Goal: Task Accomplishment & Management: Use online tool/utility

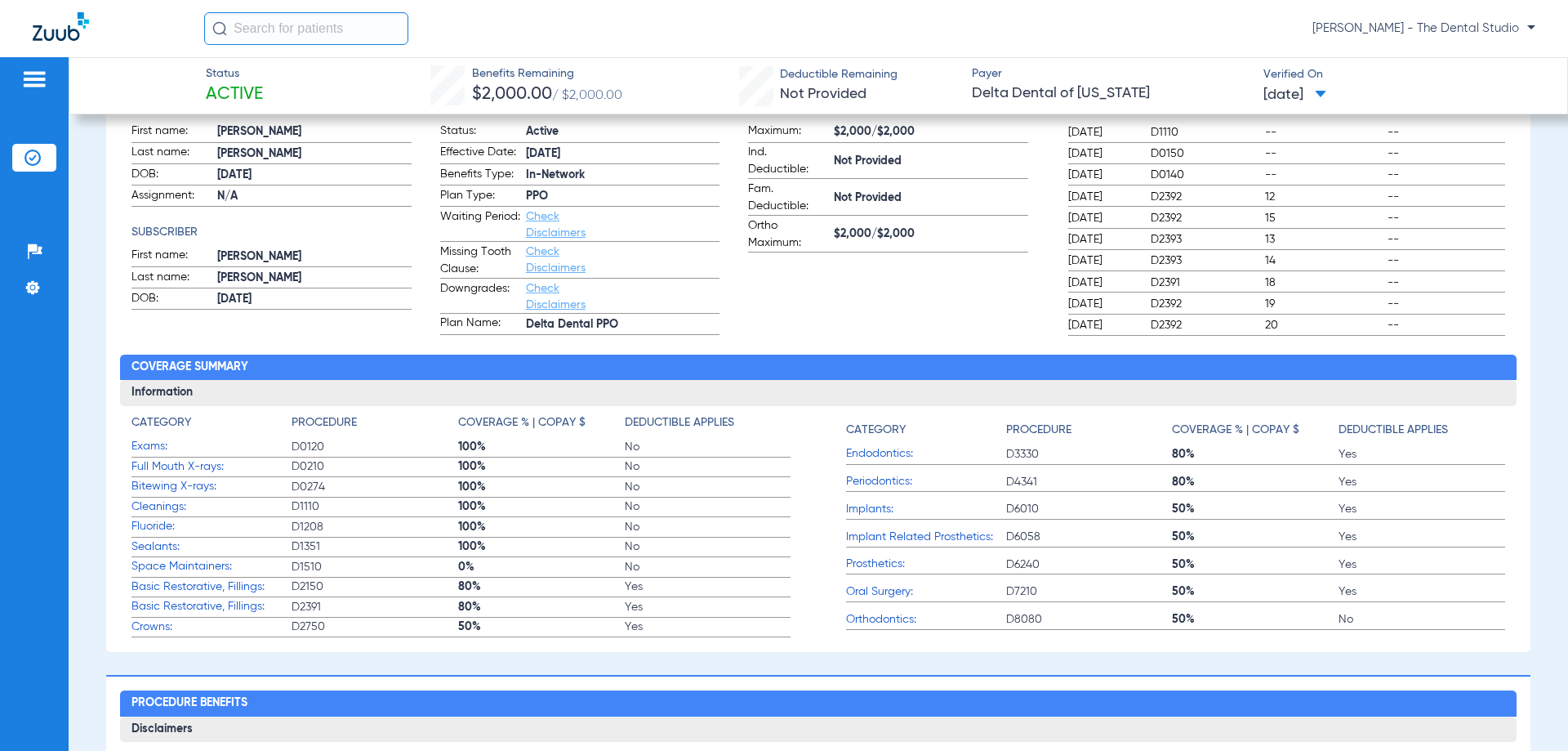
scroll to position [164, 0]
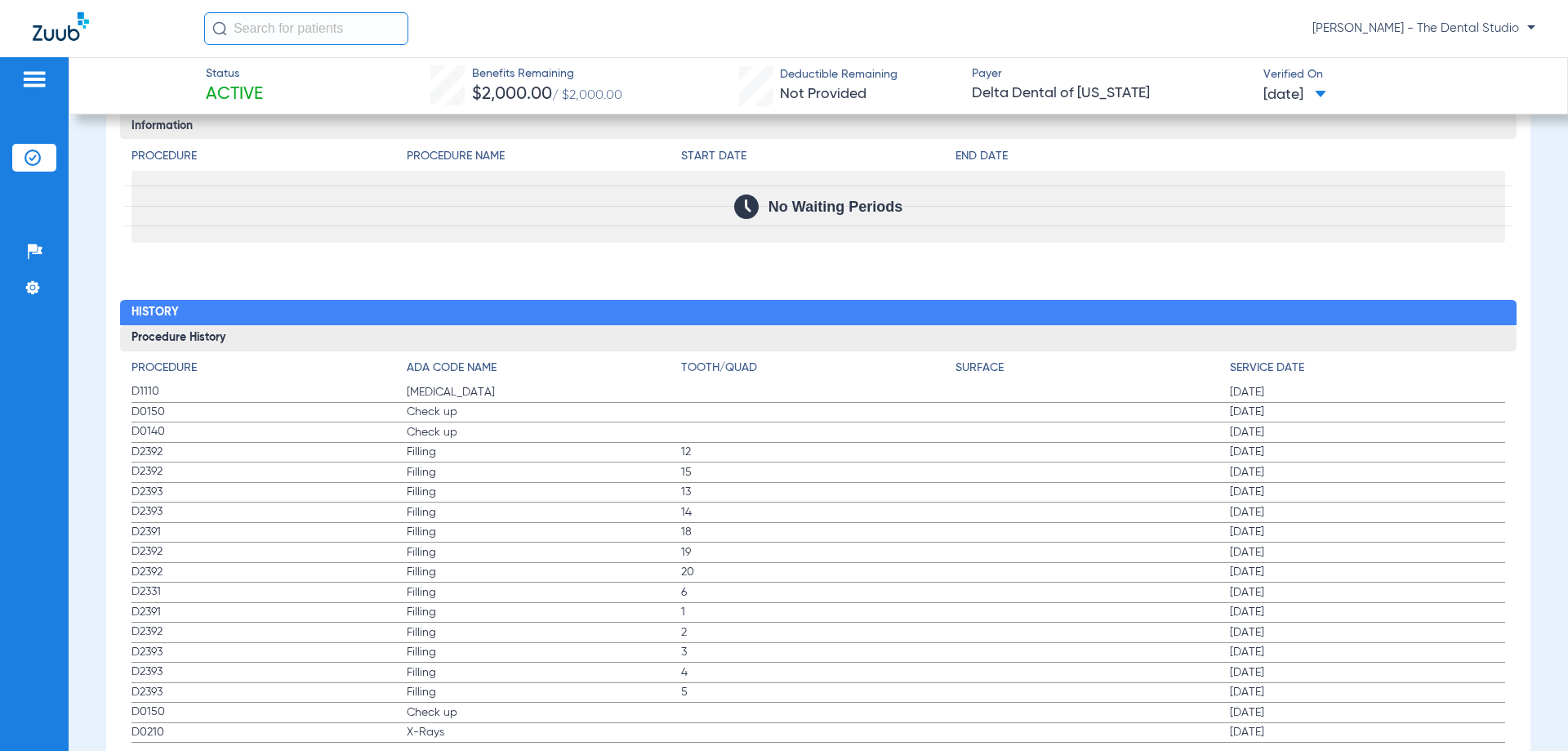
scroll to position [1940, 0]
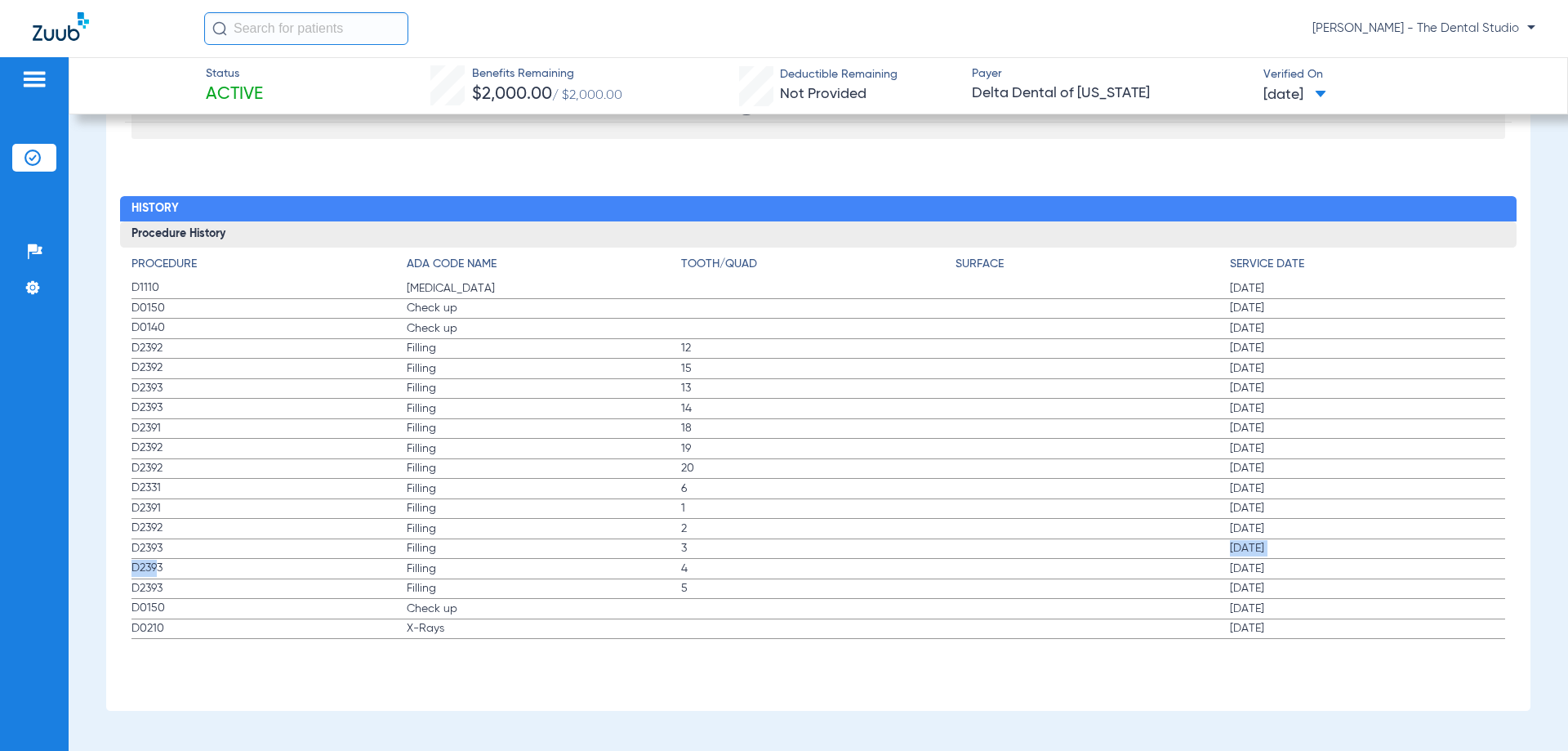
drag, startPoint x: 220, startPoint y: 574, endPoint x: 753, endPoint y: 549, distance: 533.6
click at [753, 549] on app-history-list "Procedure ADA Code Name Tooth/Quad Surface Service Date D1110 Teeth Cleaning 07…" at bounding box center [818, 447] width 1373 height 383
click at [777, 563] on span "4" at bounding box center [818, 568] width 275 height 16
drag, startPoint x: 243, startPoint y: 573, endPoint x: 1264, endPoint y: 585, distance: 1021.1
click at [1264, 585] on app-history-list "Procedure ADA Code Name Tooth/Quad Surface Service Date D1110 Teeth Cleaning 07…" at bounding box center [818, 447] width 1373 height 383
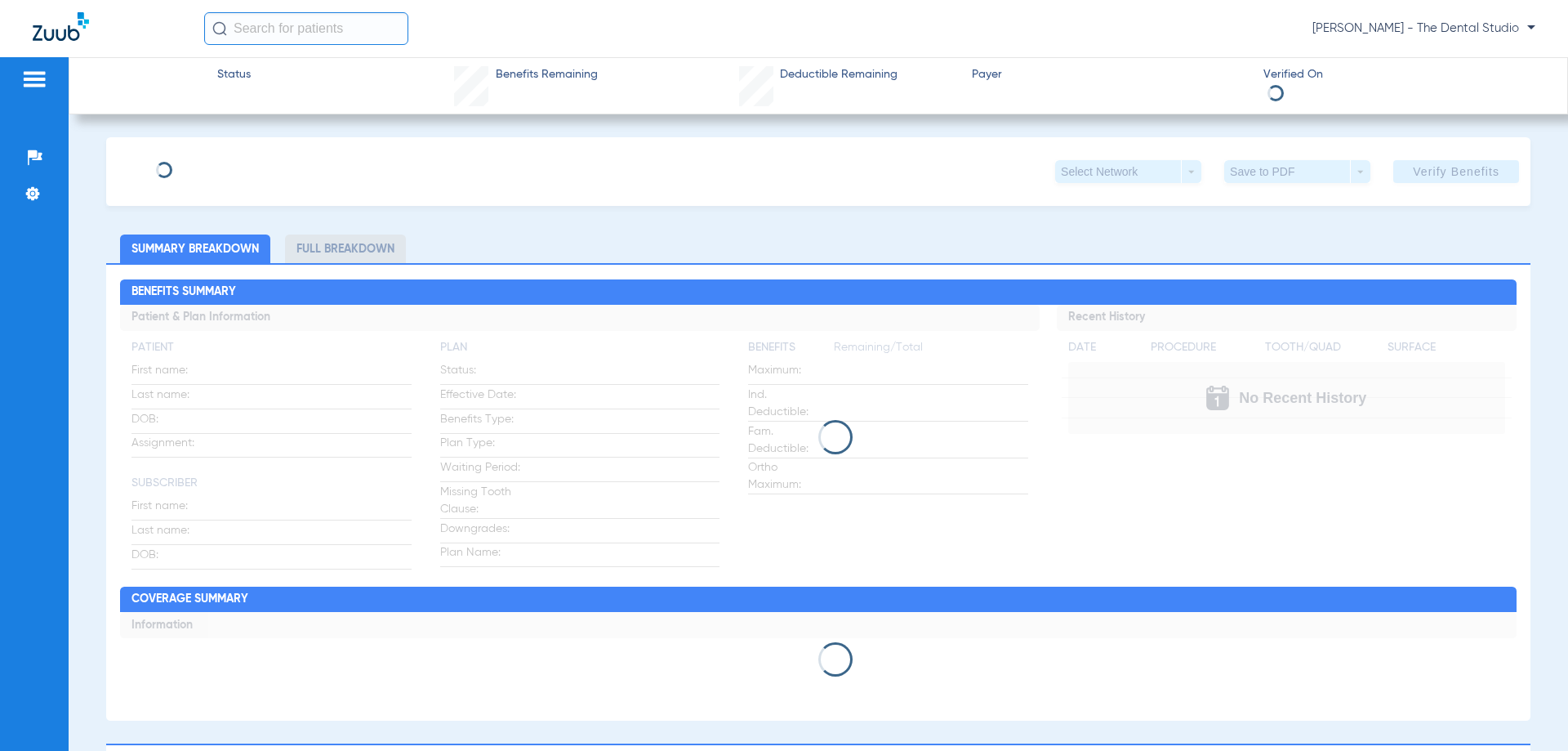
type input "[PERSON_NAME]"
type input "[DATE]"
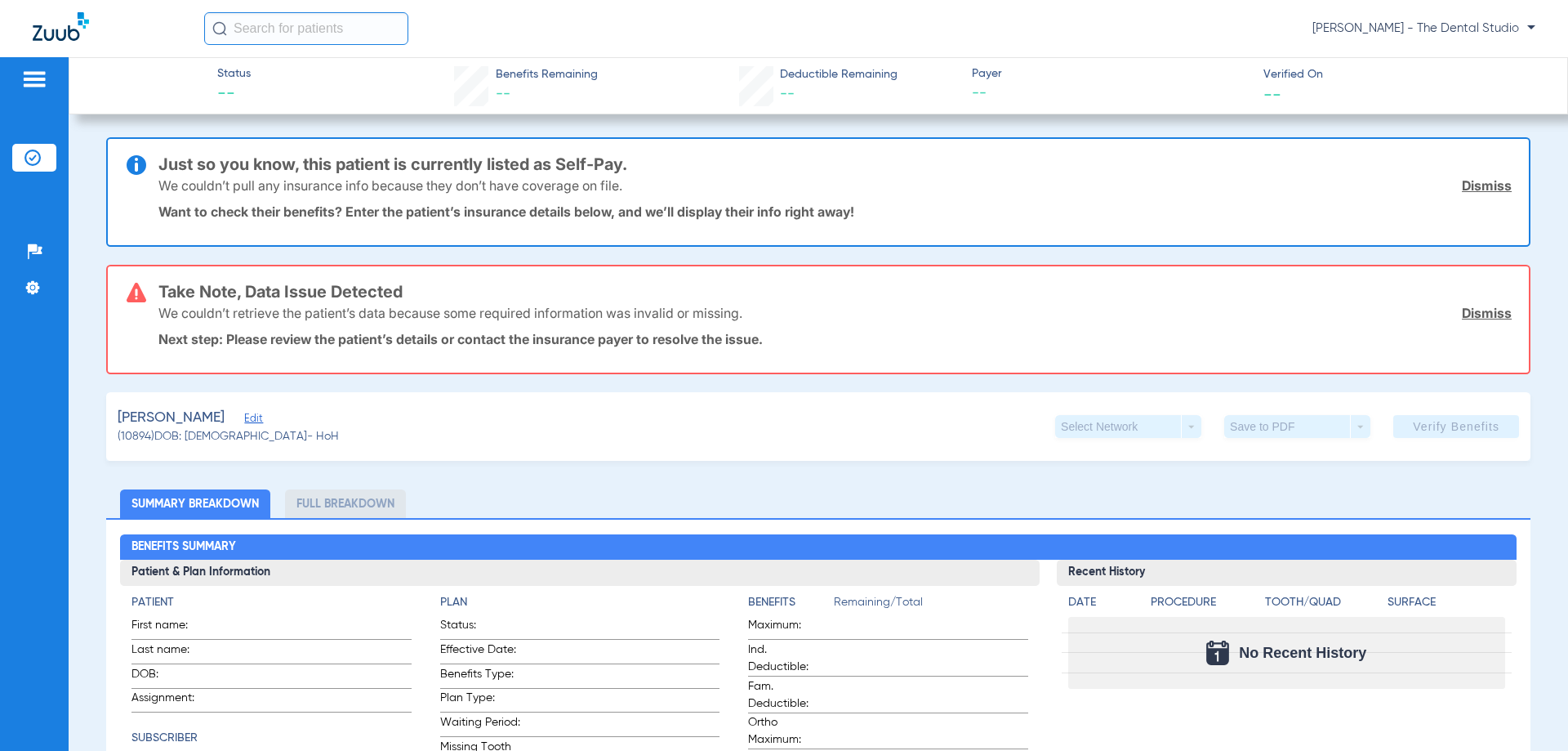
click at [259, 417] on span "Edit" at bounding box center [252, 420] width 15 height 16
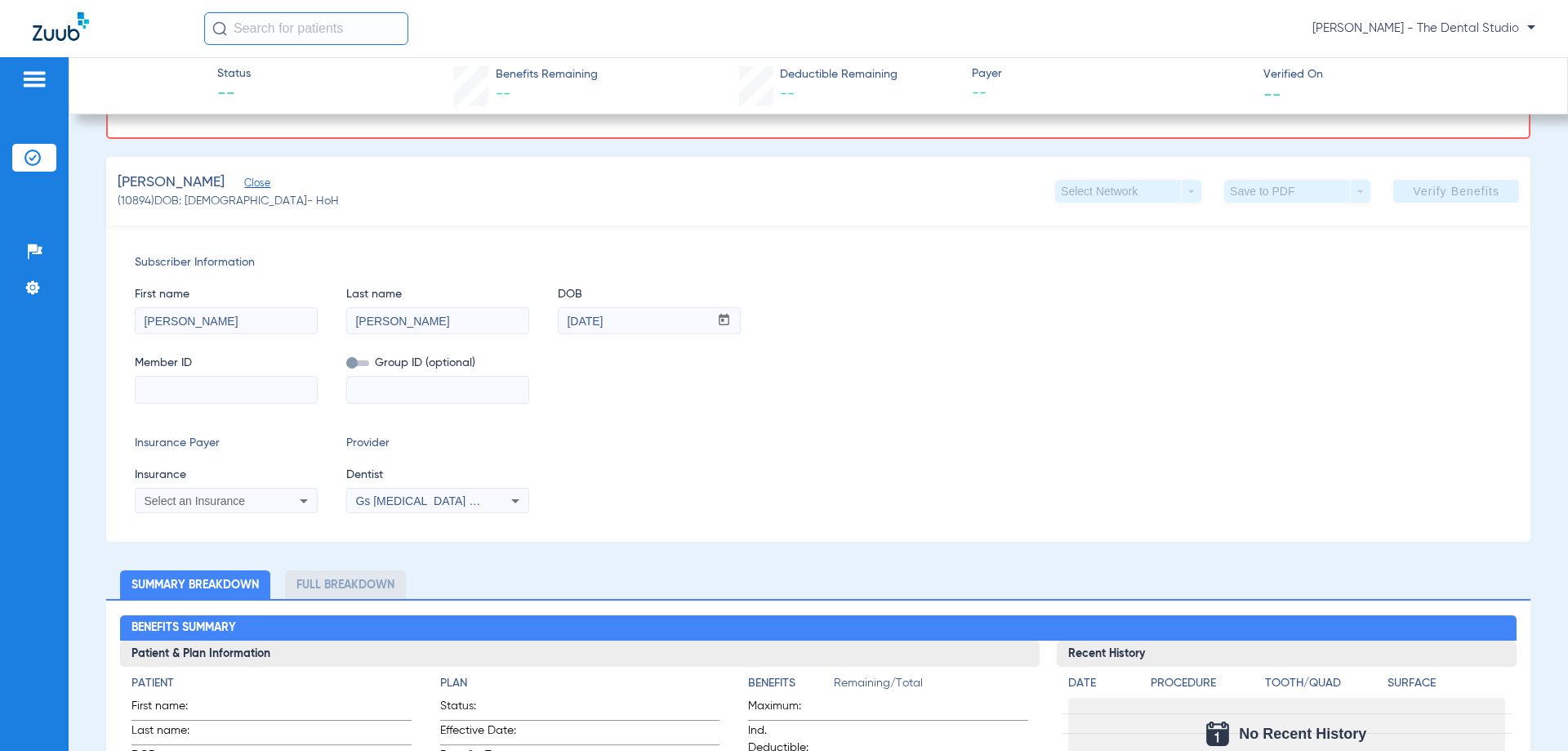
scroll to position [245, 0]
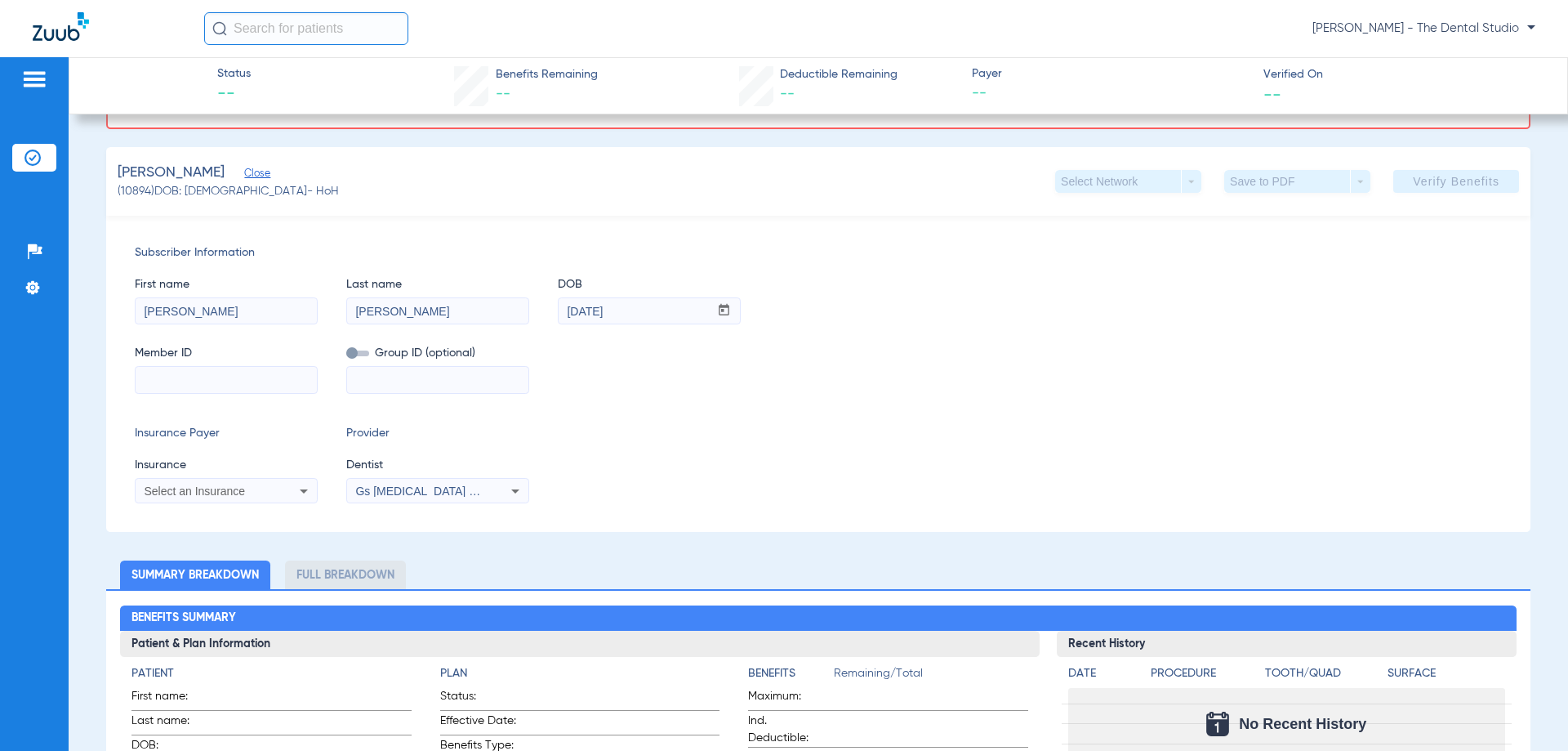
click at [209, 486] on span "Select an Insurance" at bounding box center [194, 490] width 101 height 13
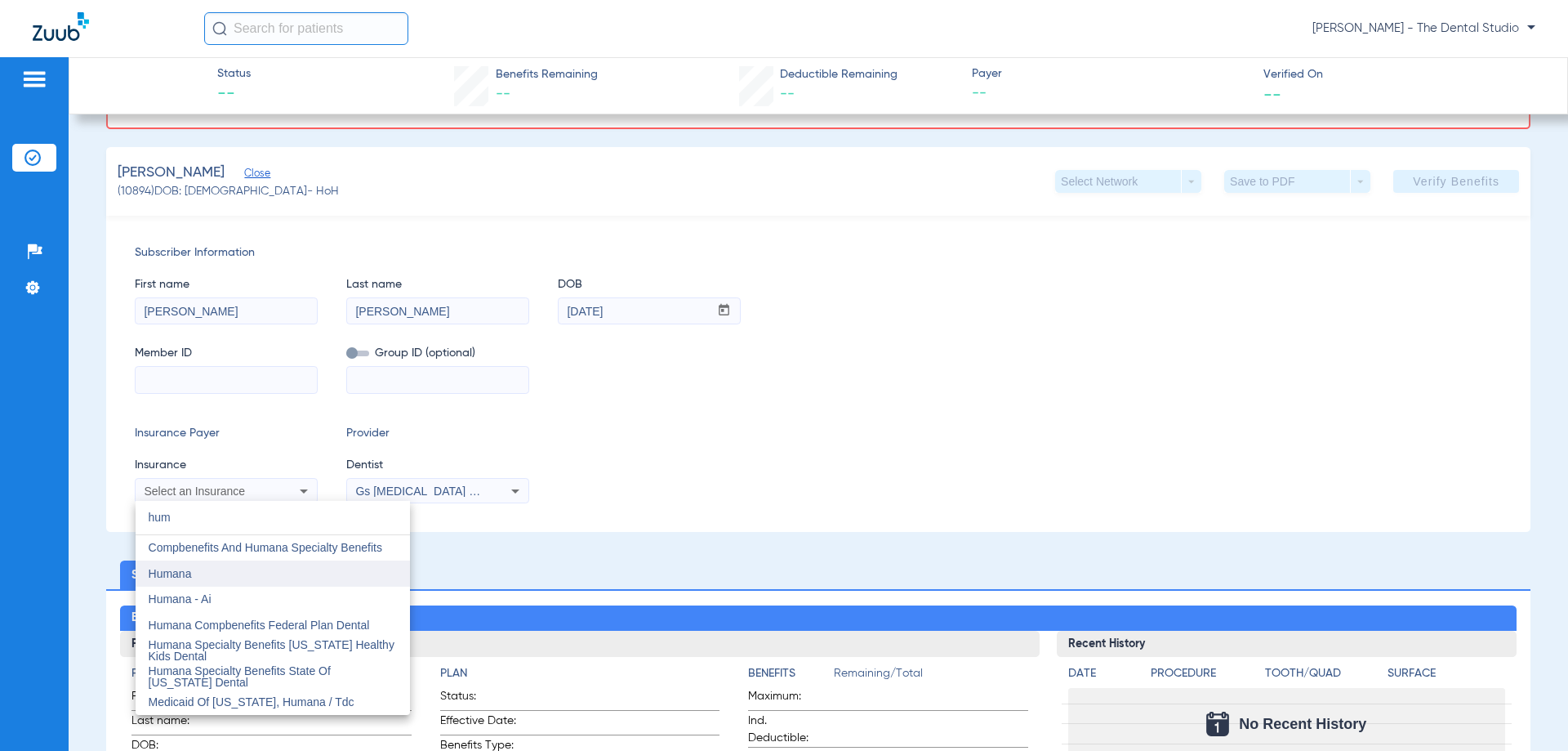
type input "hum"
click at [195, 567] on mat-option "Humana" at bounding box center [273, 573] width 275 height 26
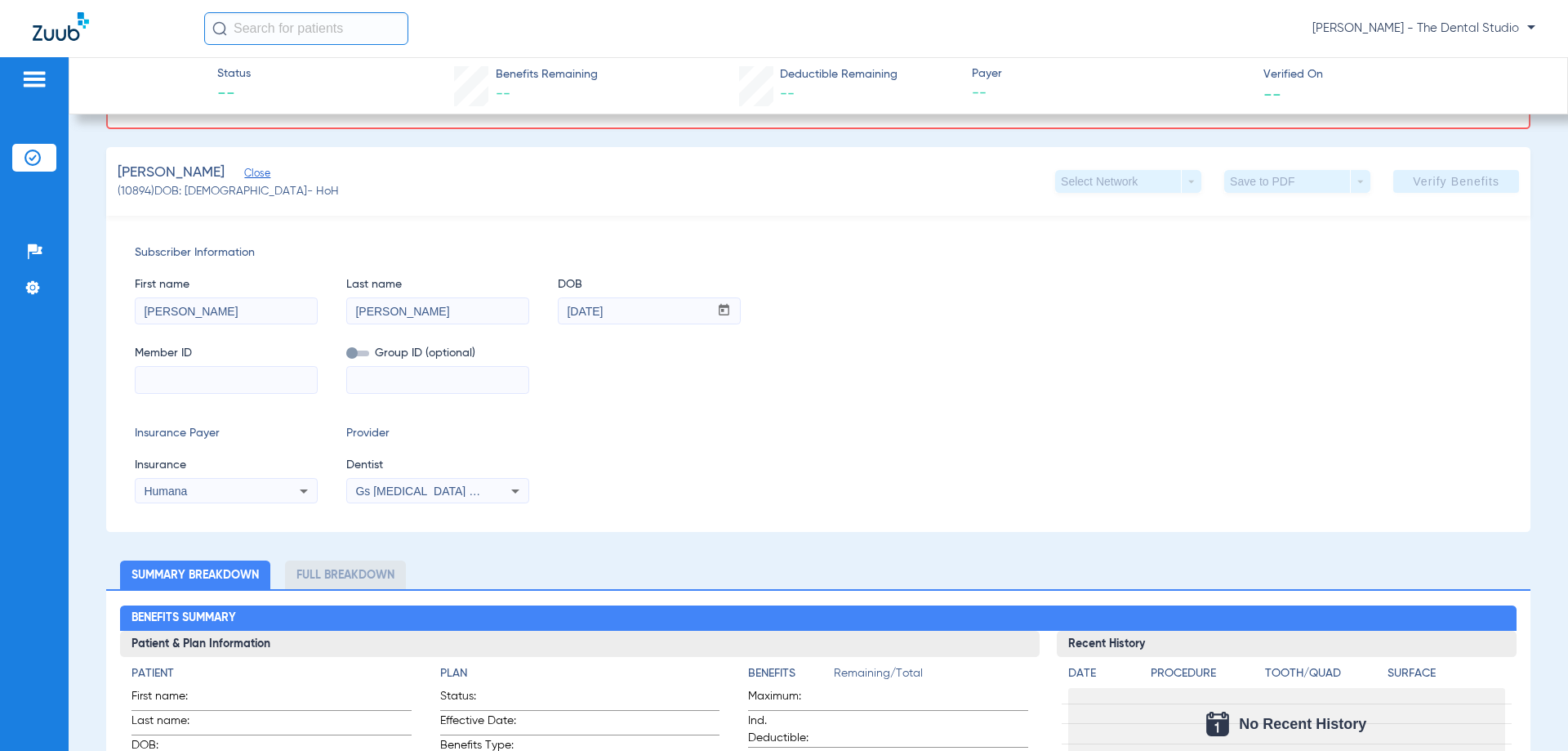
click at [401, 491] on span "Gs [MEDICAL_DATA] Pllc 1972170603" at bounding box center [454, 490] width 199 height 13
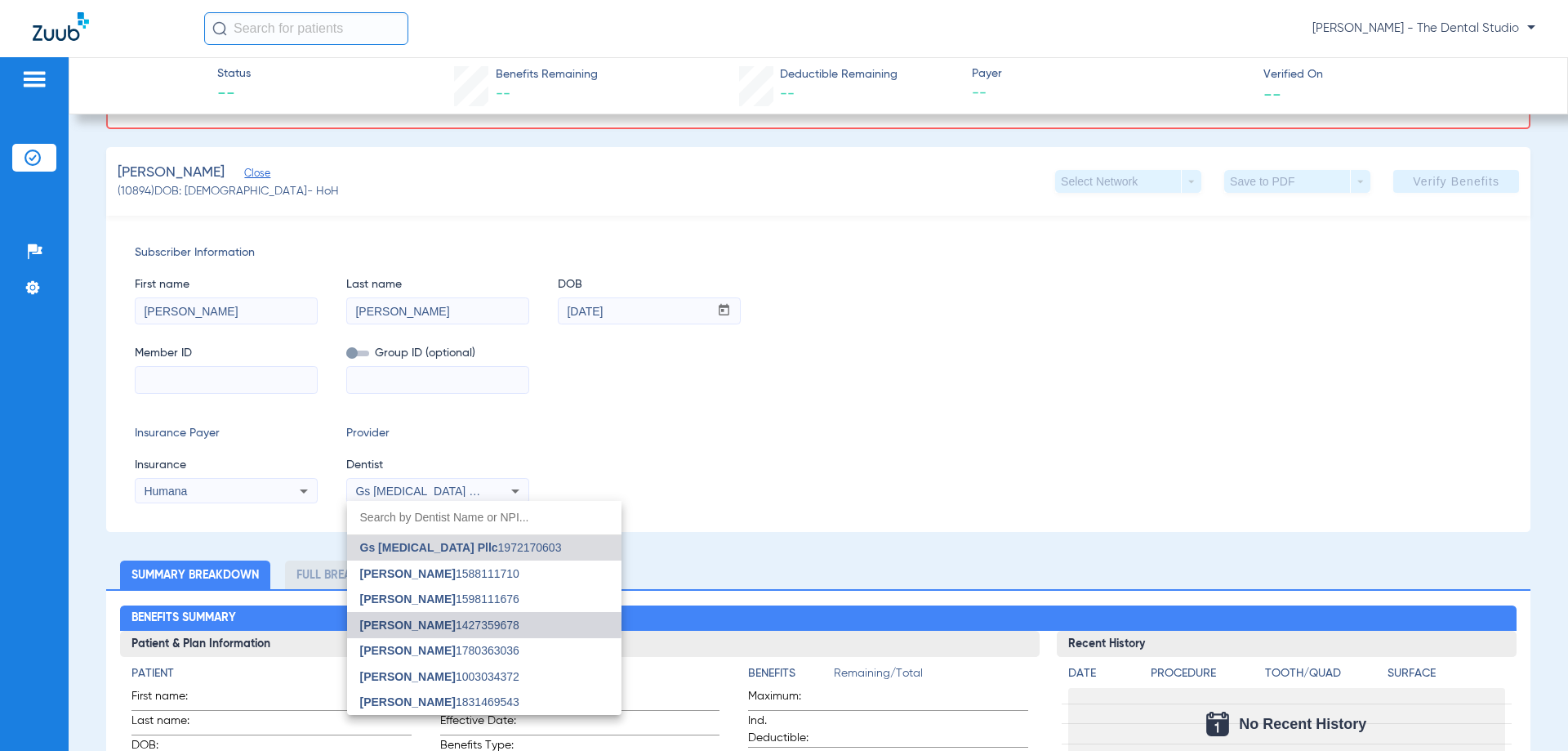
click at [455, 624] on span "Melissa Marchesan" at bounding box center [408, 624] width 96 height 13
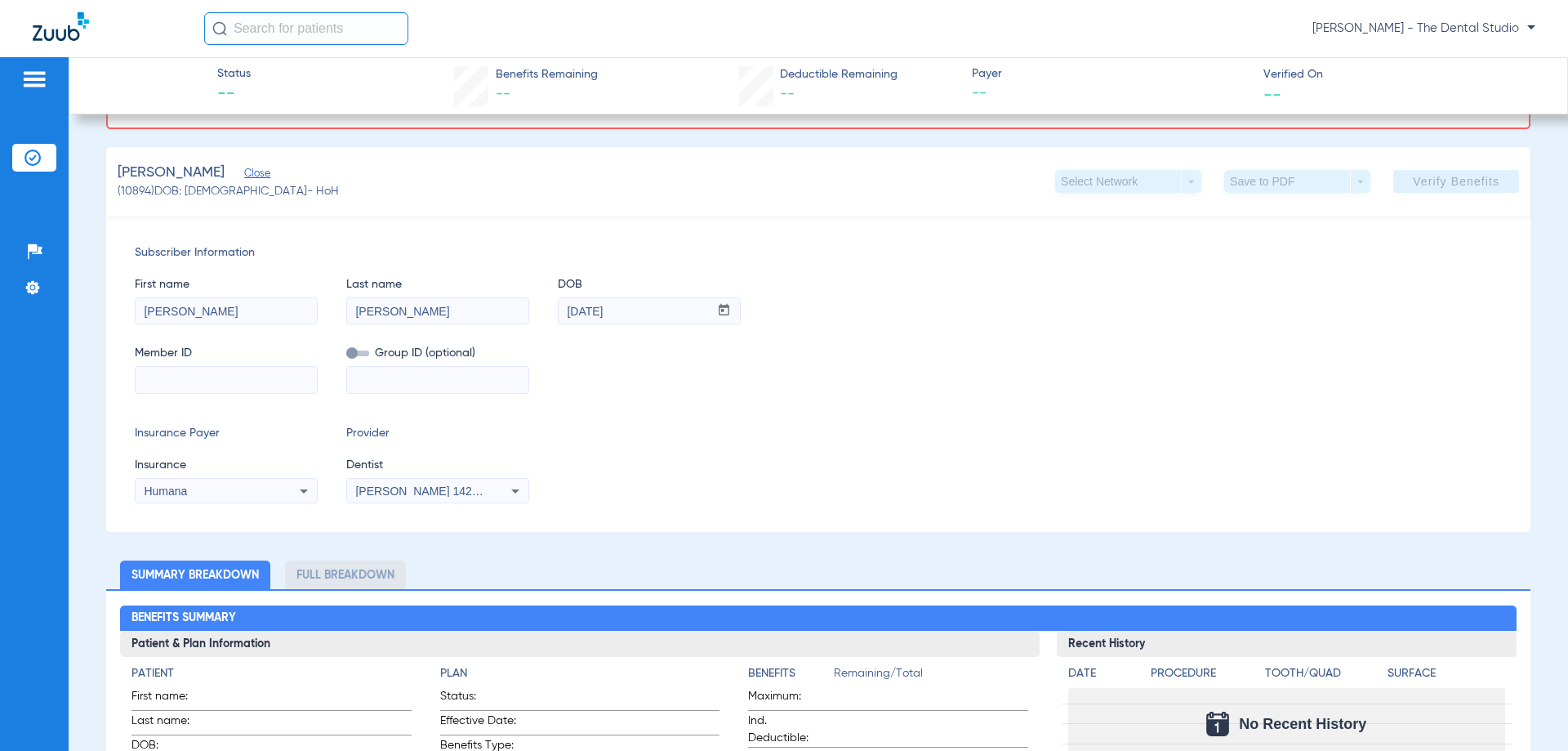
click at [327, 376] on div "Member ID Group ID (optional)" at bounding box center [818, 361] width 1367 height 63
click at [309, 377] on input at bounding box center [227, 379] width 182 height 26
paste input "H86088218"
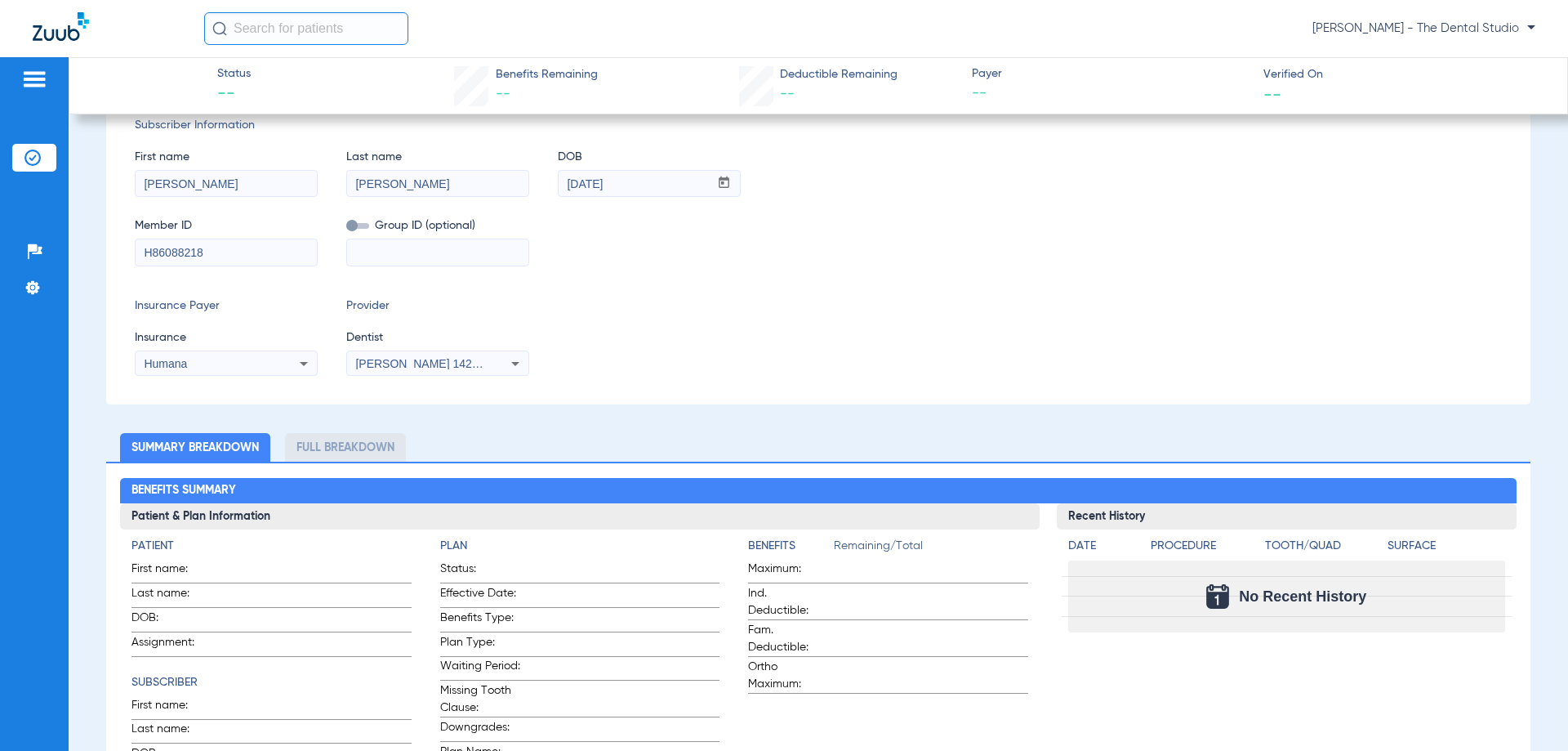
scroll to position [118, 0]
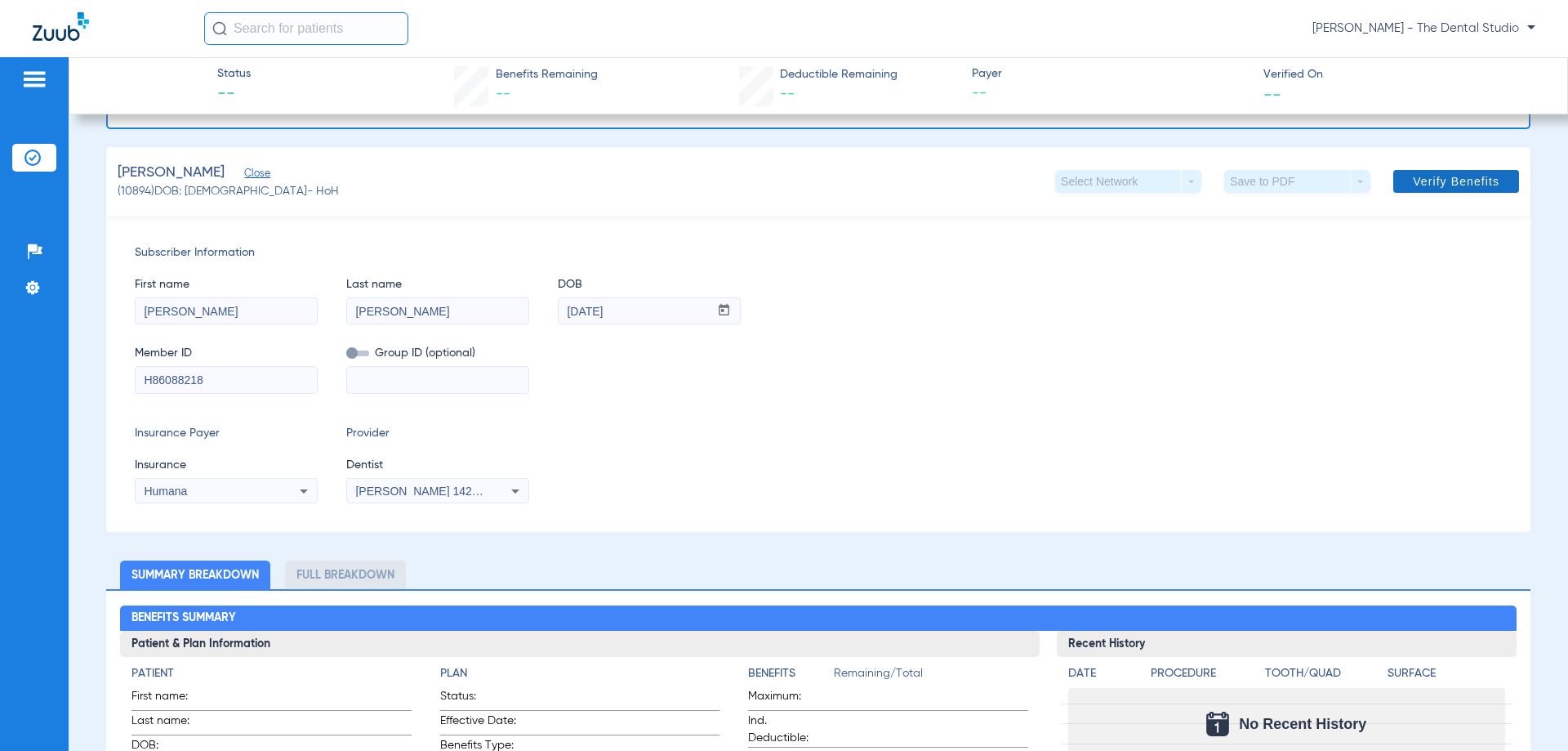
type input "H86088218"
click at [1457, 177] on span "Verify Benefits" at bounding box center [1456, 181] width 87 height 13
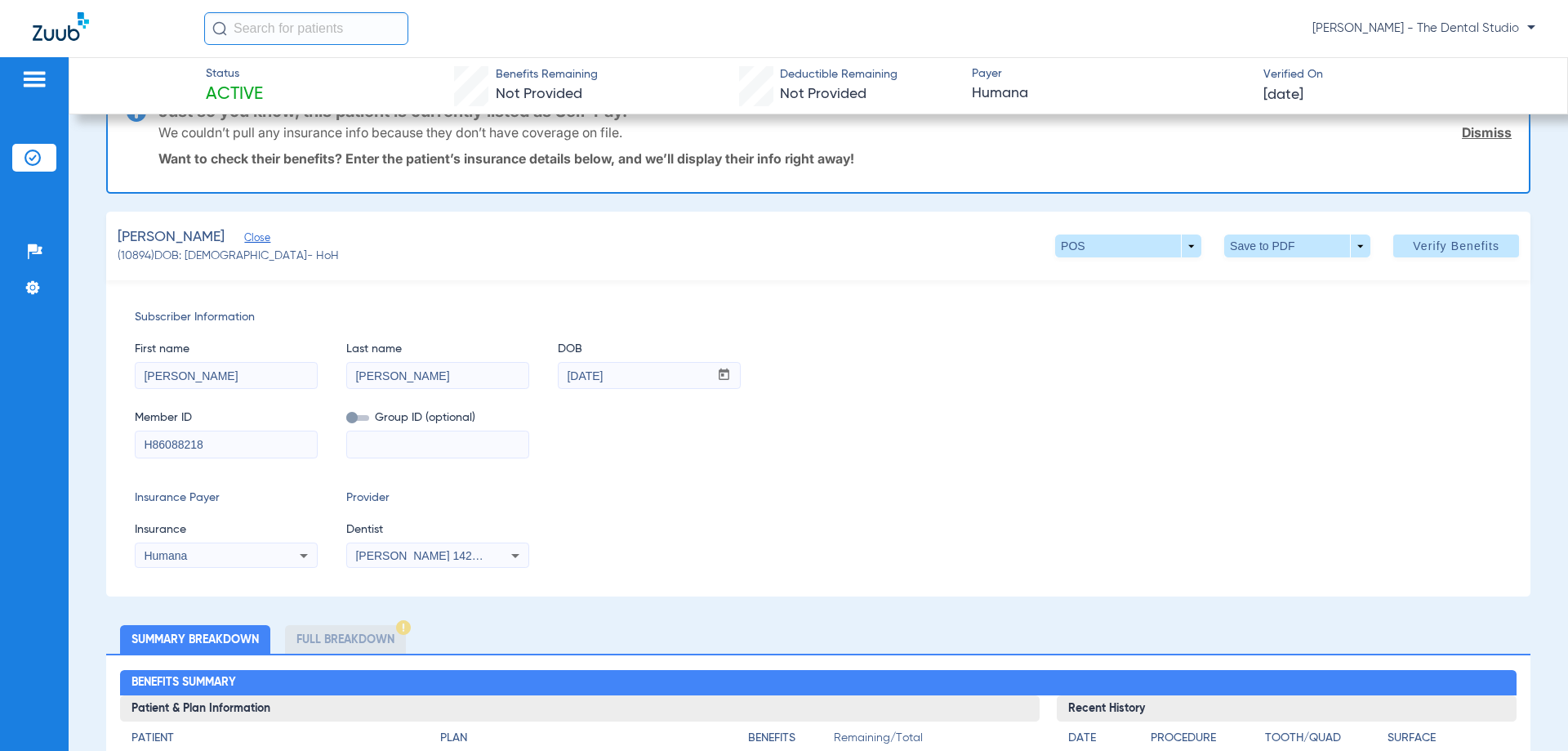
scroll to position [0, 0]
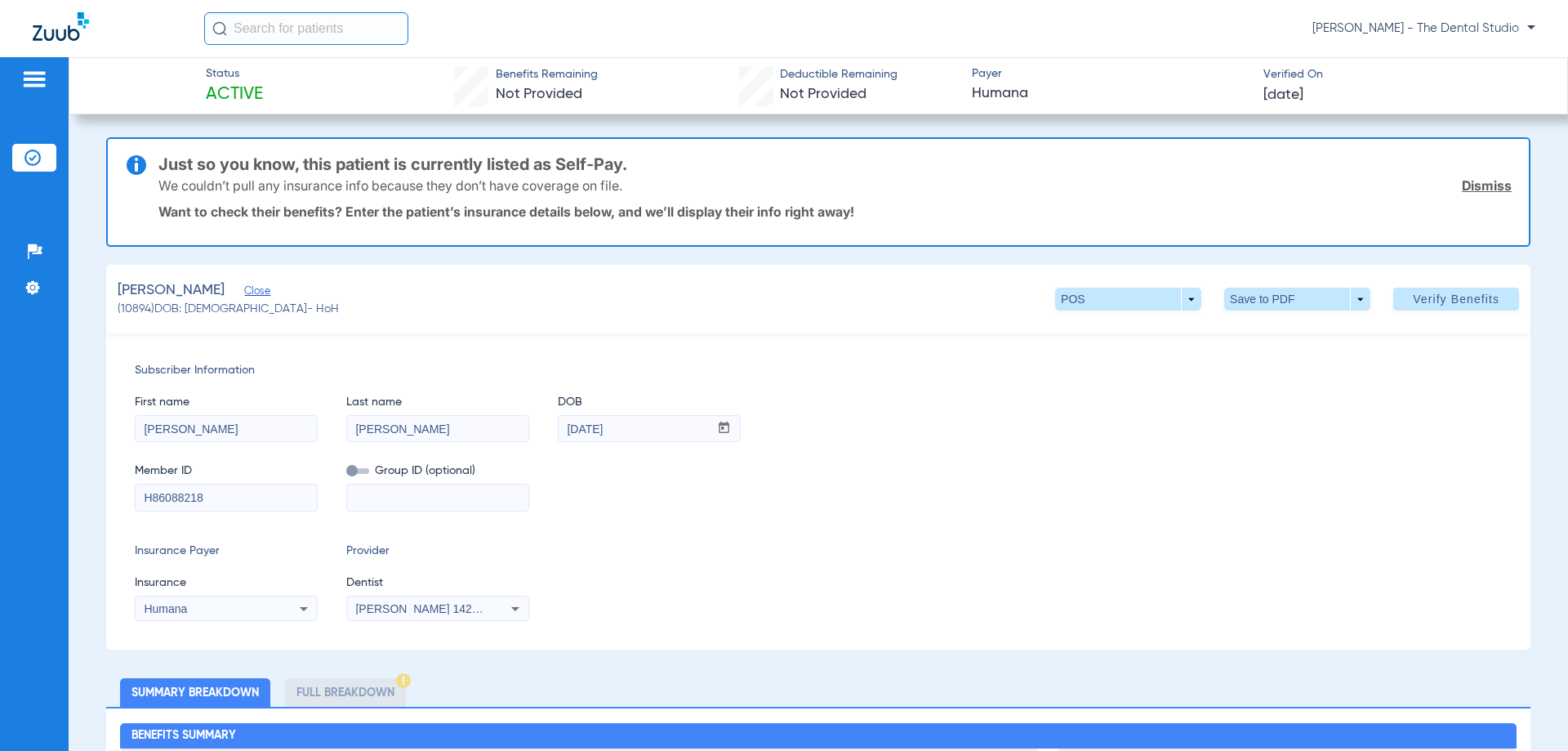
drag, startPoint x: 28, startPoint y: 29, endPoint x: 44, endPoint y: 29, distance: 16.0
click at [44, 29] on div "[PERSON_NAME] - The Dental Studio" at bounding box center [784, 28] width 1568 height 57
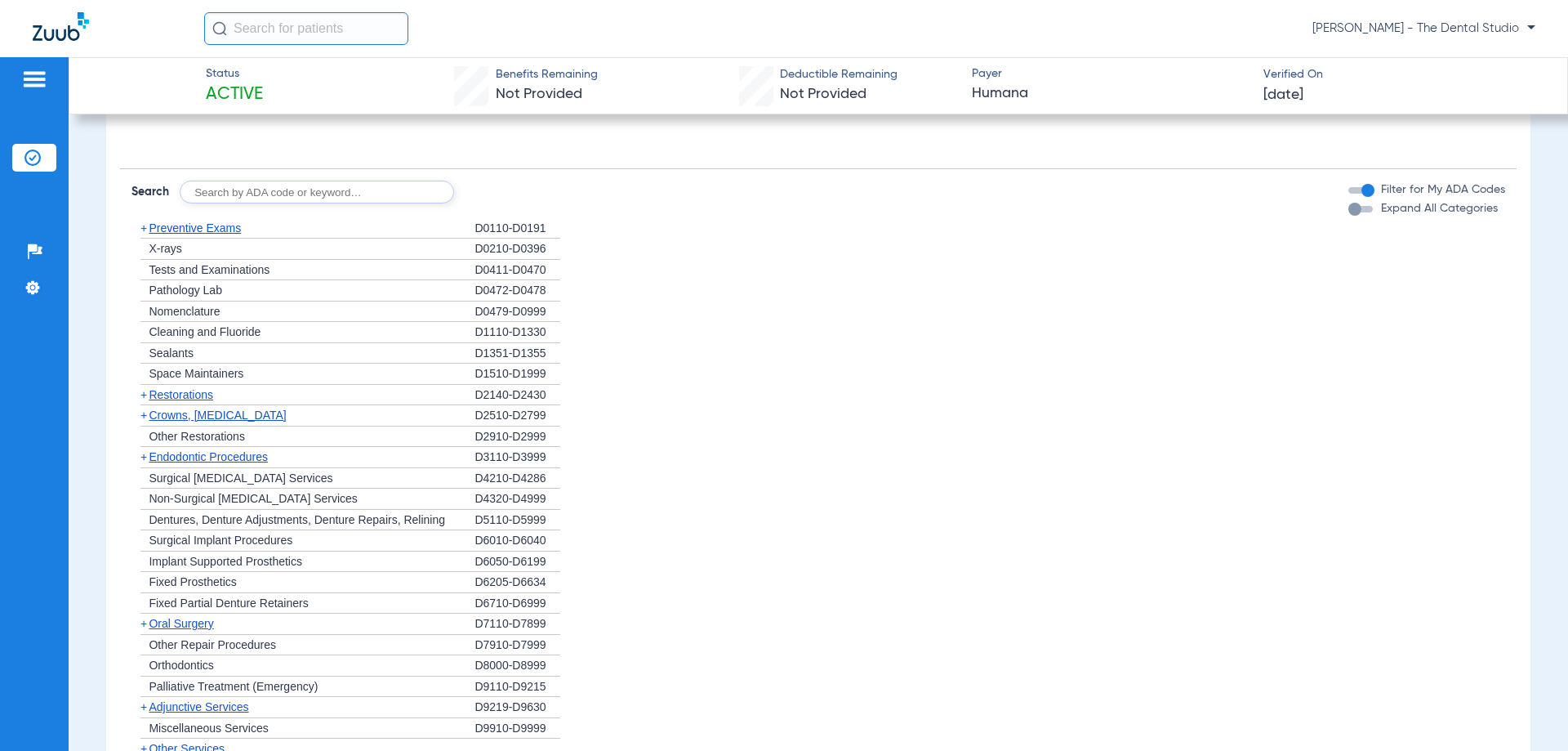
scroll to position [1470, 0]
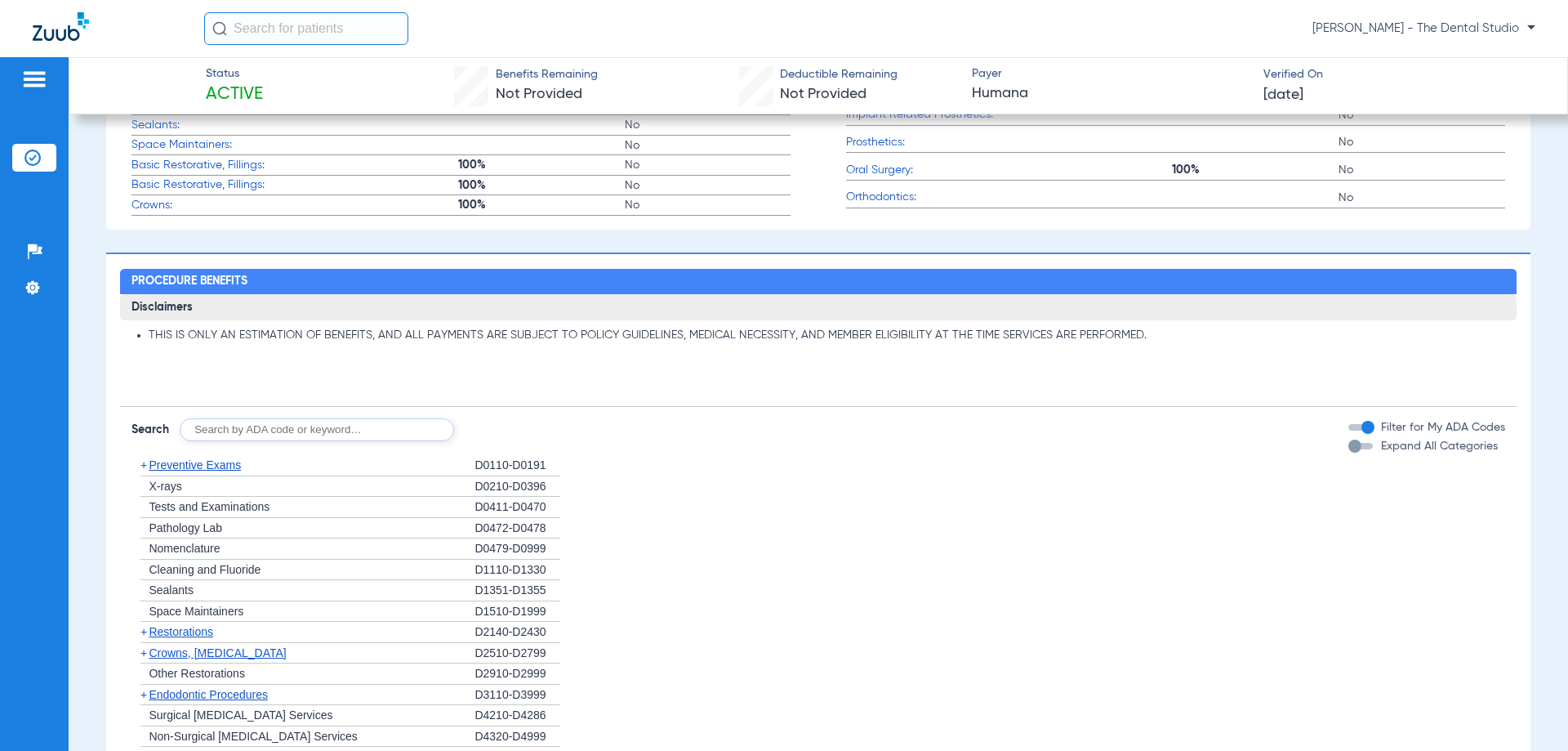
scroll to position [735, 0]
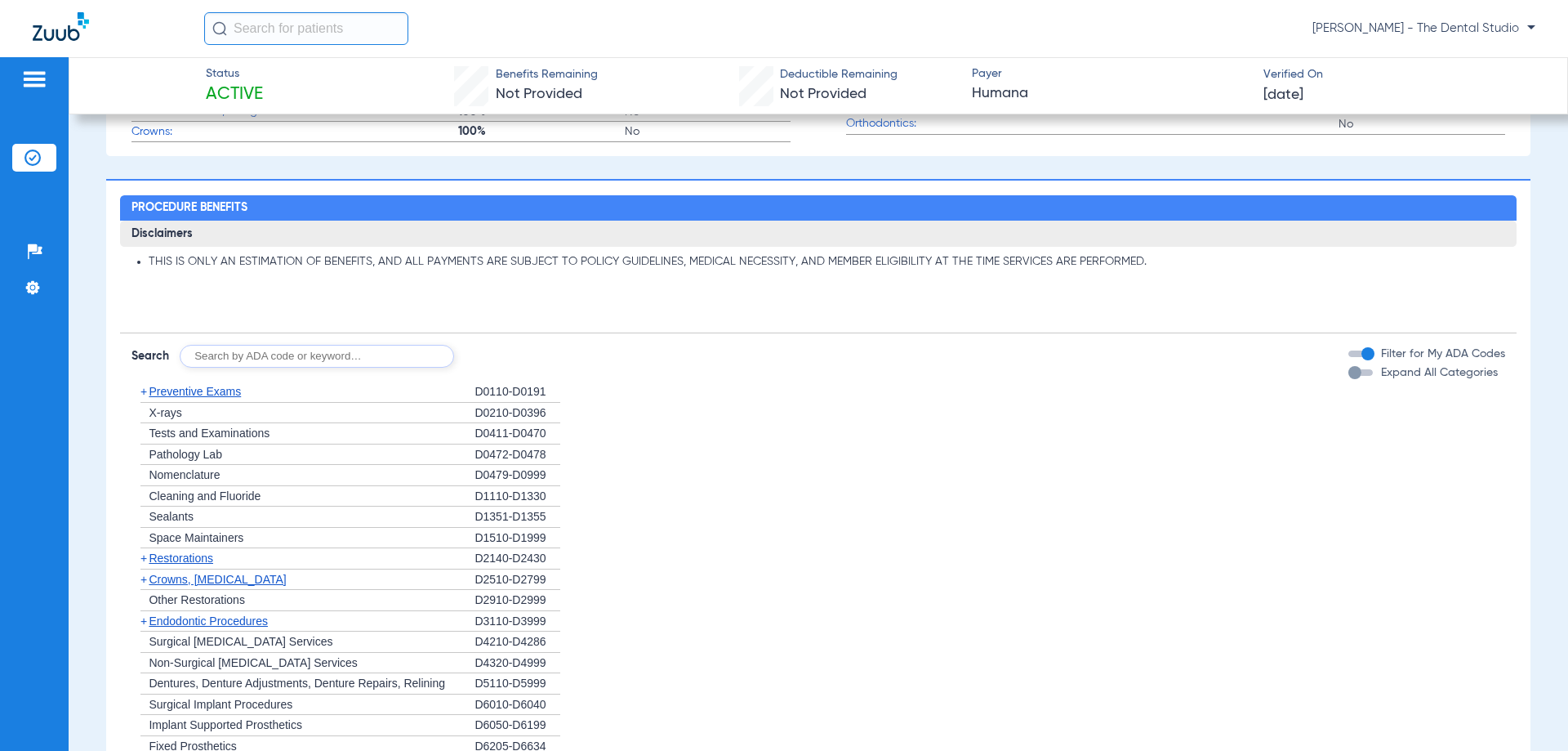
click at [232, 356] on input "text" at bounding box center [317, 356] width 275 height 23
type input "0120"
click button "Search" at bounding box center [514, 356] width 65 height 23
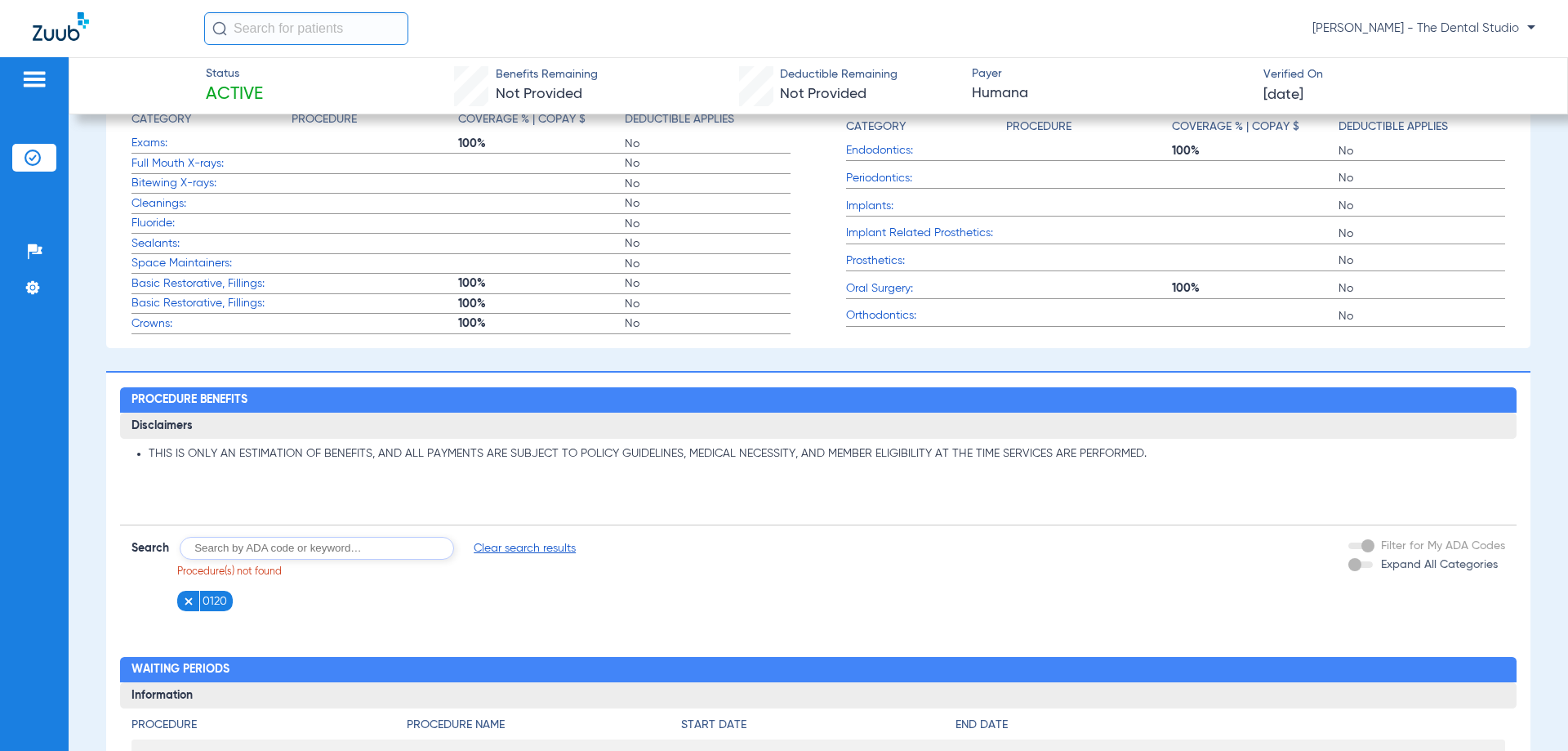
scroll to position [572, 0]
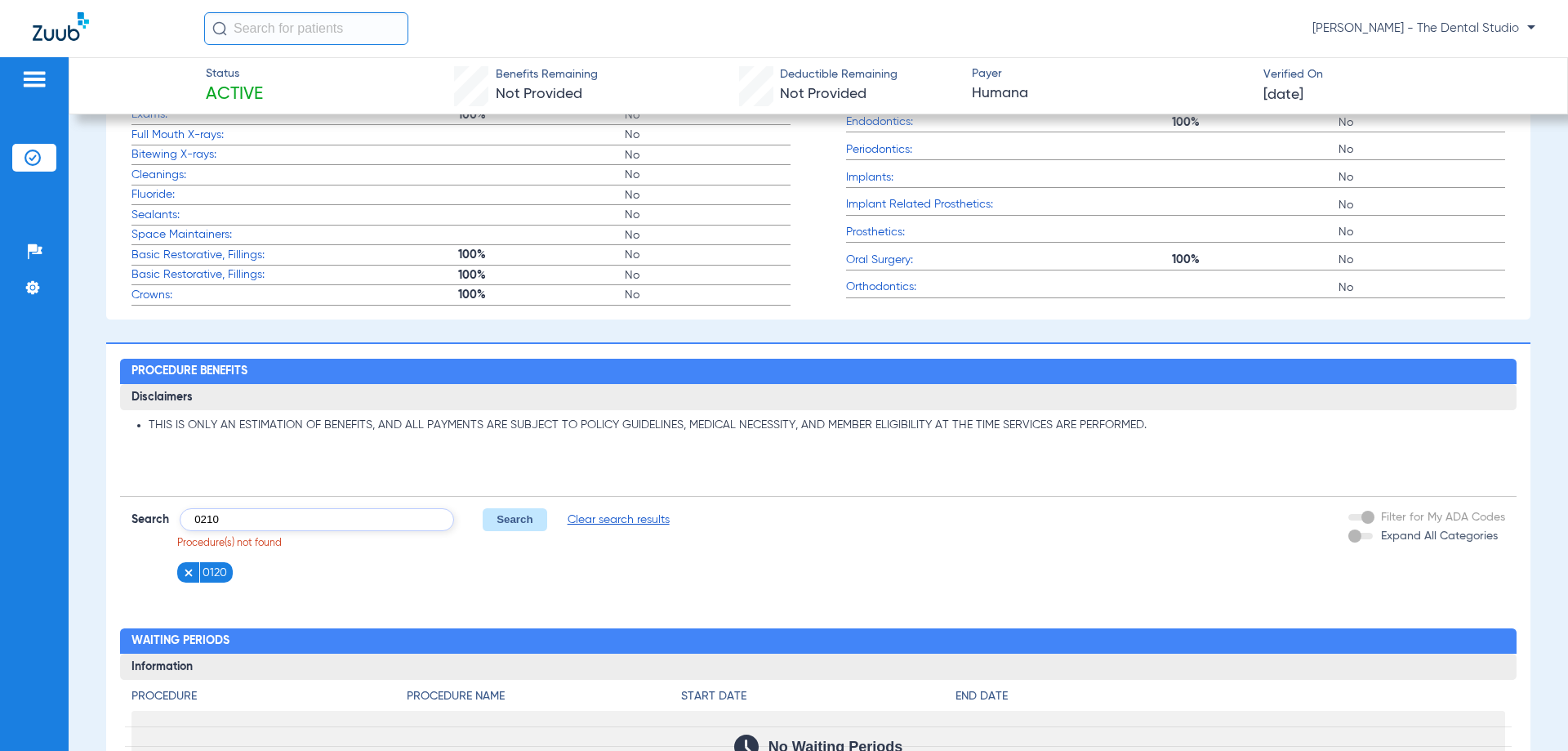
type input "0210"
click button "Search" at bounding box center [514, 519] width 65 height 23
